Goal: Task Accomplishment & Management: Manage account settings

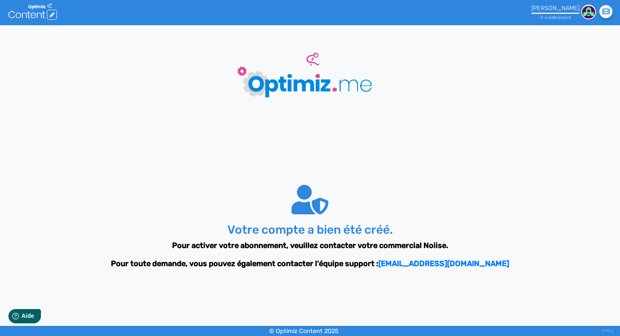
click at [32, 13] on icon at bounding box center [33, 15] width 5 height 5
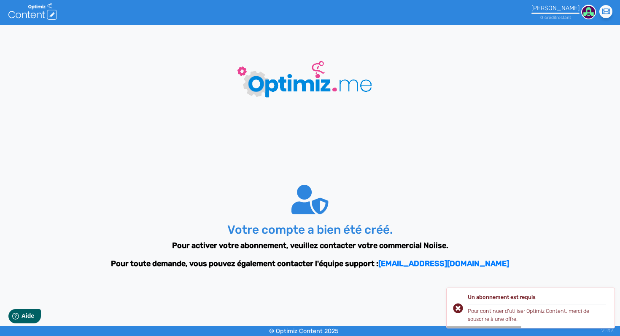
click at [569, 6] on div "Lou ROLLET" at bounding box center [555, 8] width 48 height 7
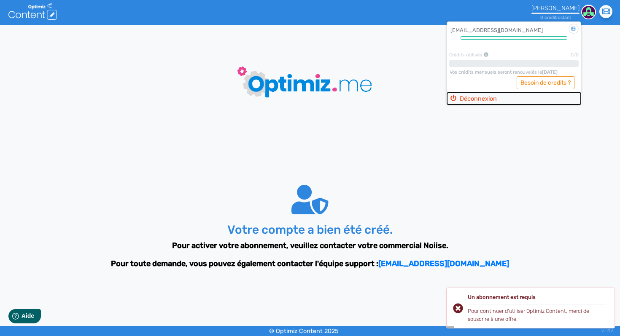
click at [500, 97] on button "Déconnexion" at bounding box center [514, 99] width 134 height 12
